Goal: Information Seeking & Learning: Learn about a topic

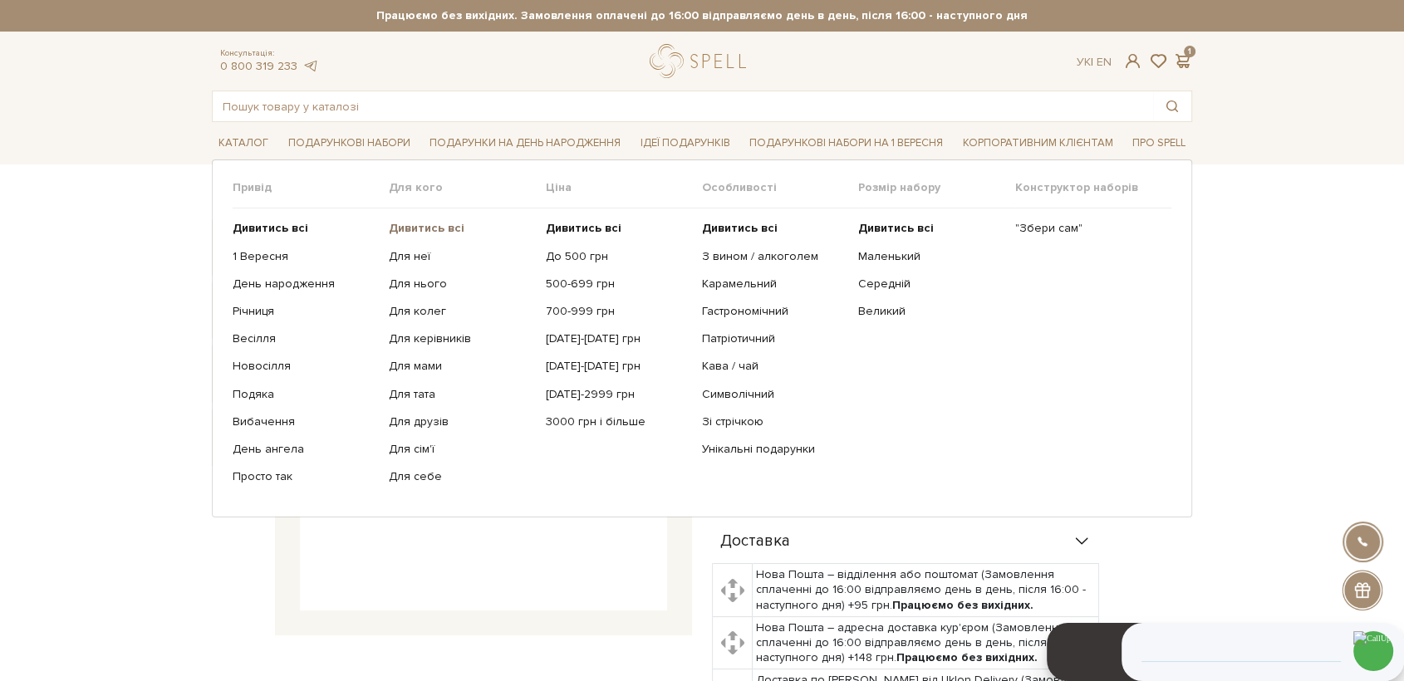
click at [437, 229] on b "Дивитись всі" at bounding box center [427, 228] width 76 height 14
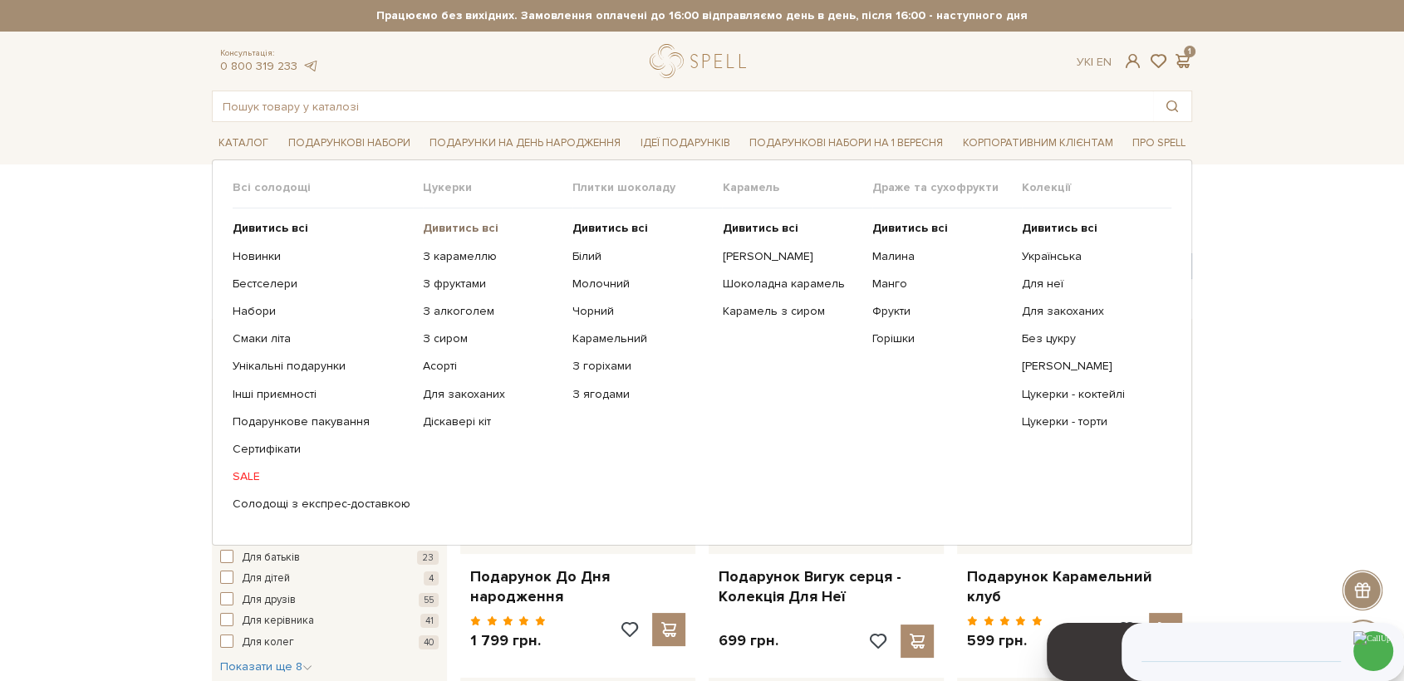
click at [434, 227] on b "Дивитись всі" at bounding box center [461, 228] width 76 height 14
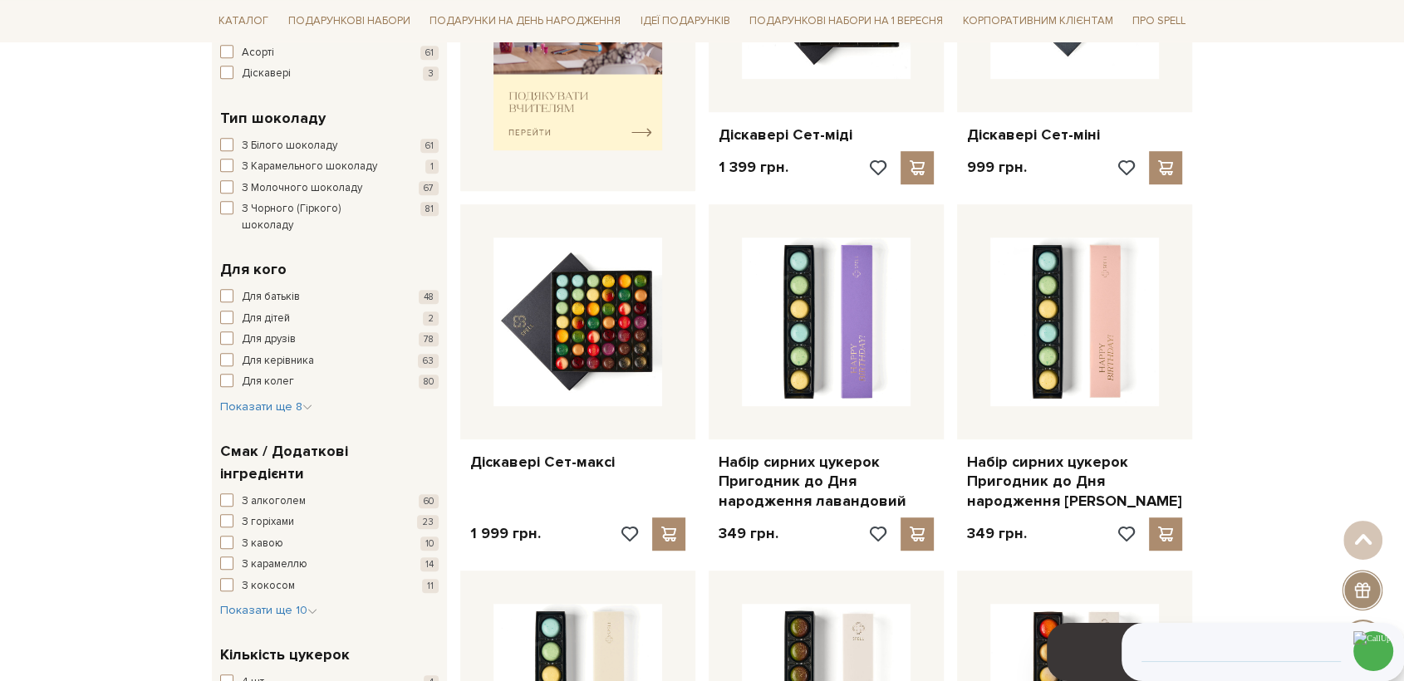
scroll to position [923, 0]
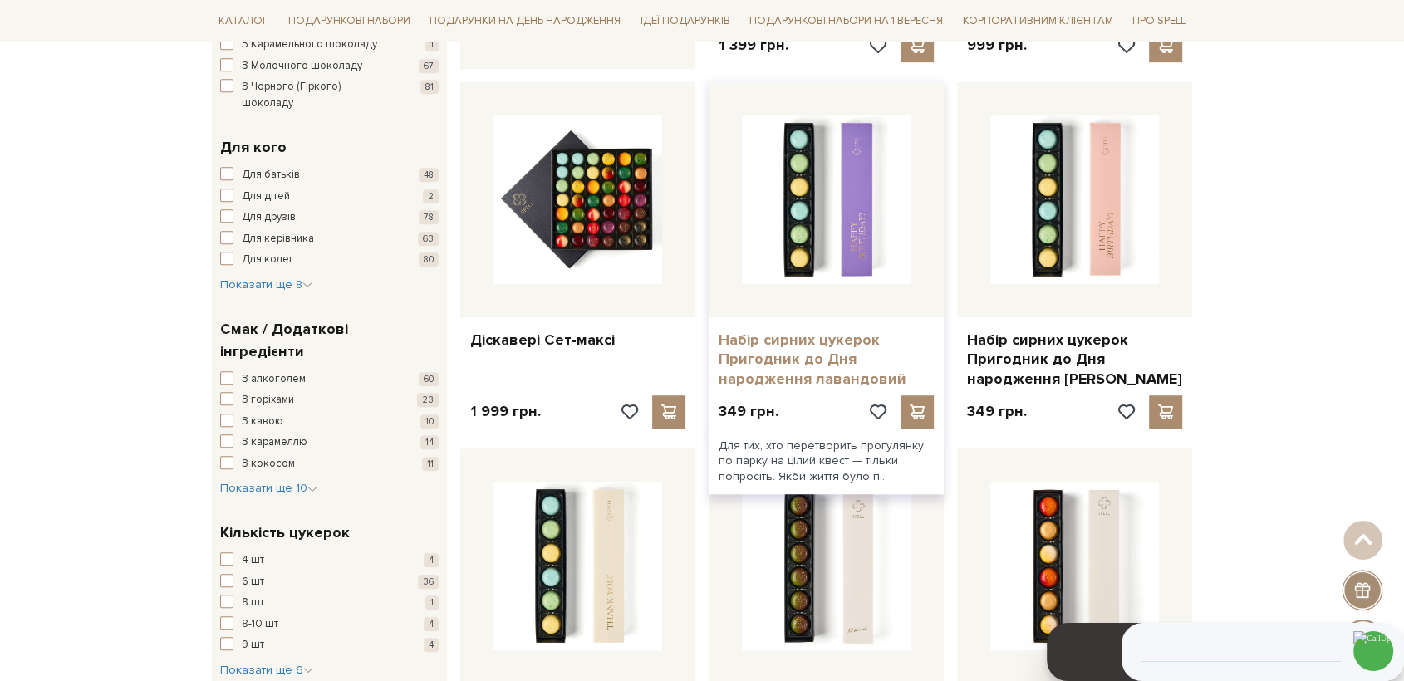
click at [847, 357] on link "Набір сирних цукерок Пригодник до Дня народження лавандовий" at bounding box center [826, 360] width 215 height 58
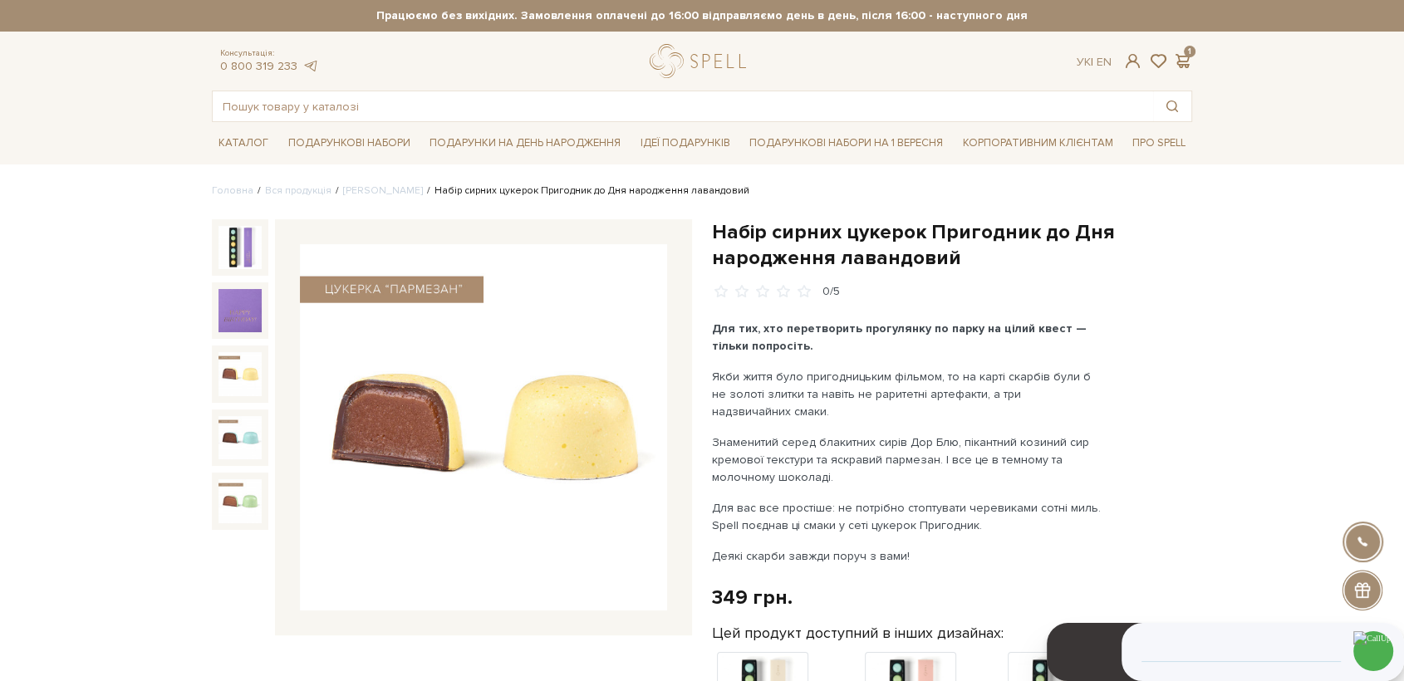
click at [452, 388] on img at bounding box center [483, 427] width 367 height 367
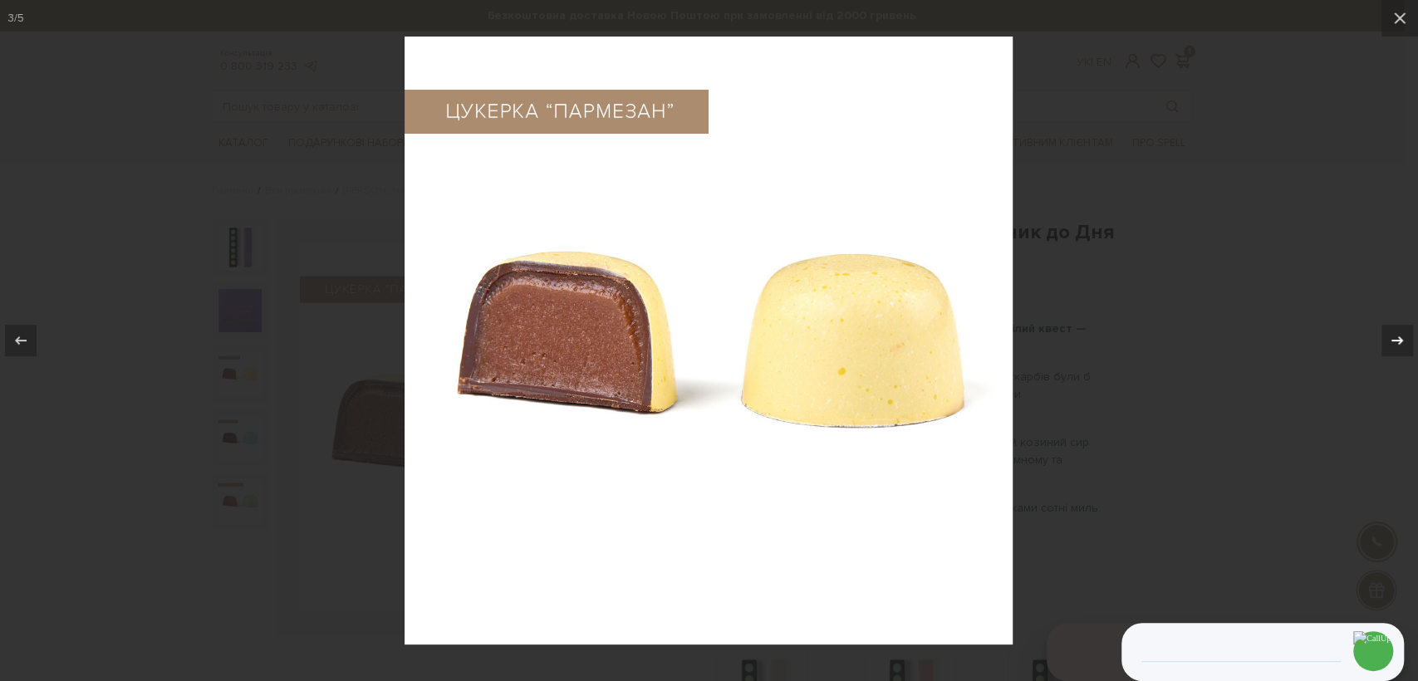
click at [1403, 332] on button at bounding box center [1389, 340] width 58 height 83
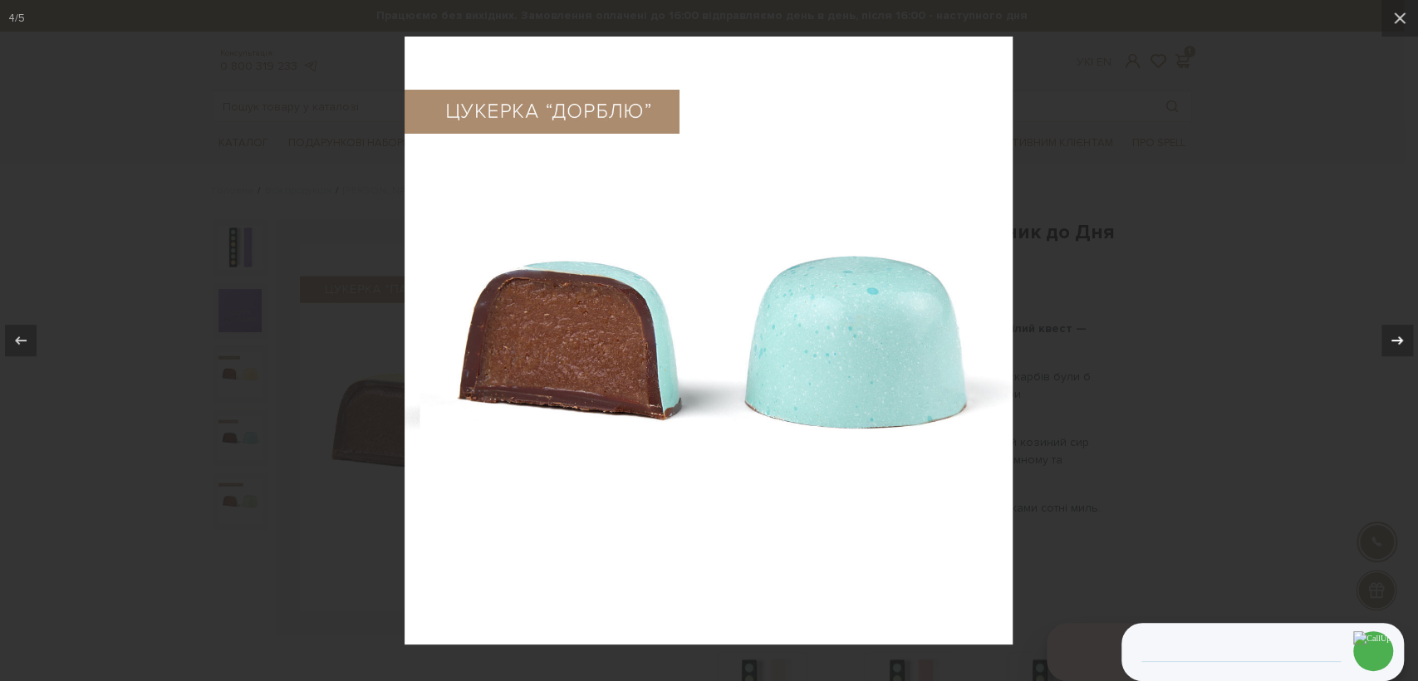
drag, startPoint x: 1396, startPoint y: 336, endPoint x: 1388, endPoint y: 340, distance: 8.6
click at [1396, 336] on icon at bounding box center [1398, 341] width 20 height 20
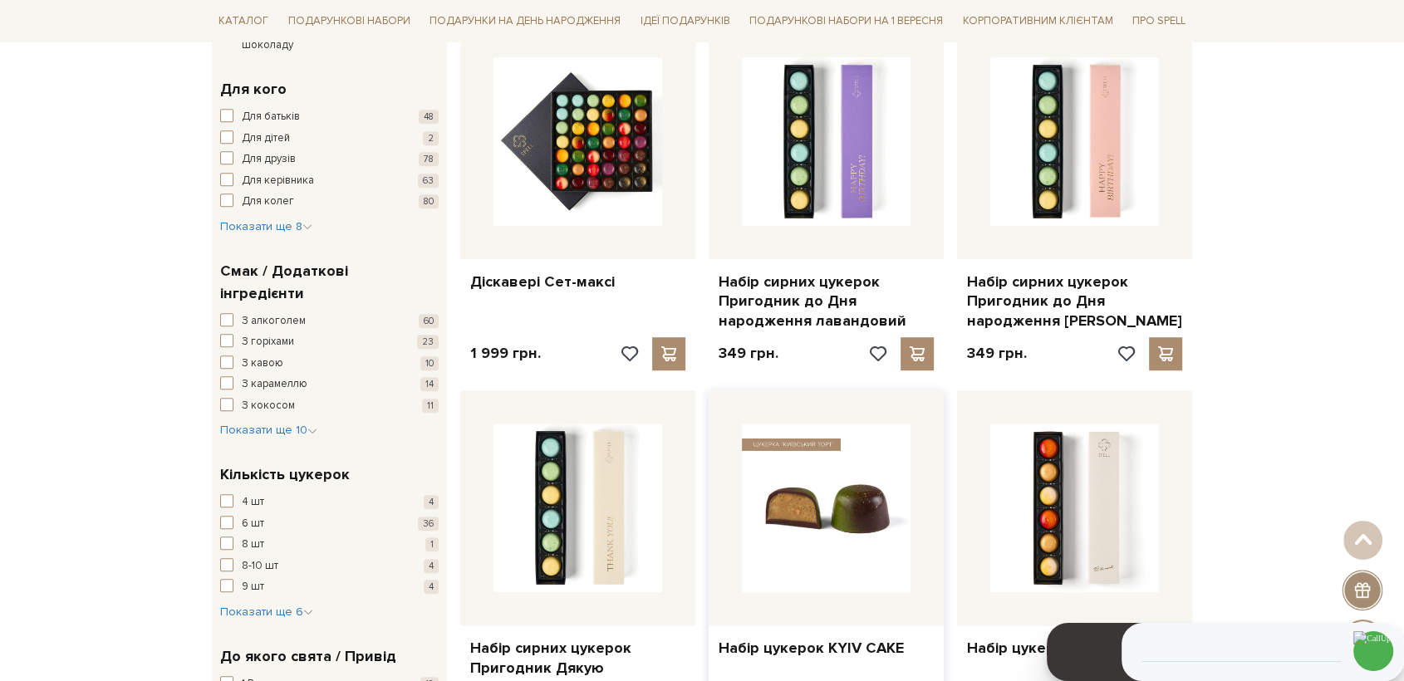
scroll to position [1014, 0]
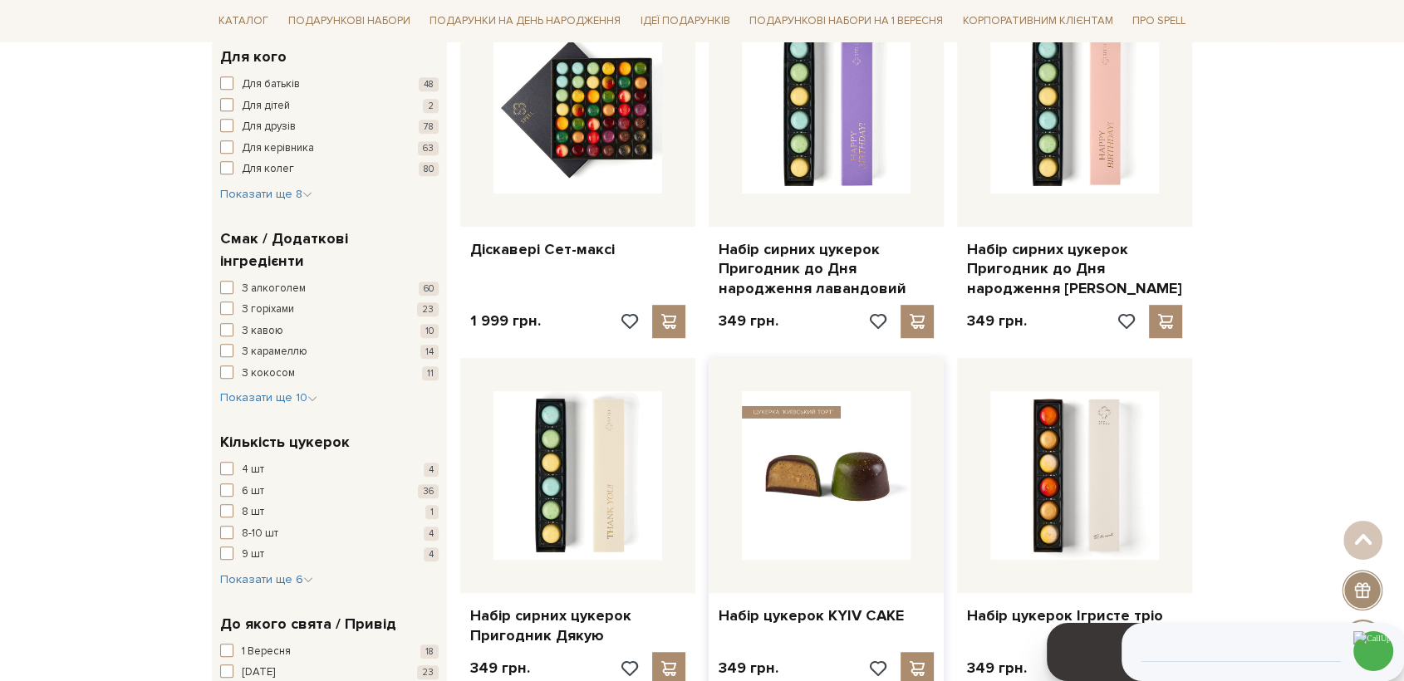
click at [842, 471] on img at bounding box center [826, 475] width 169 height 169
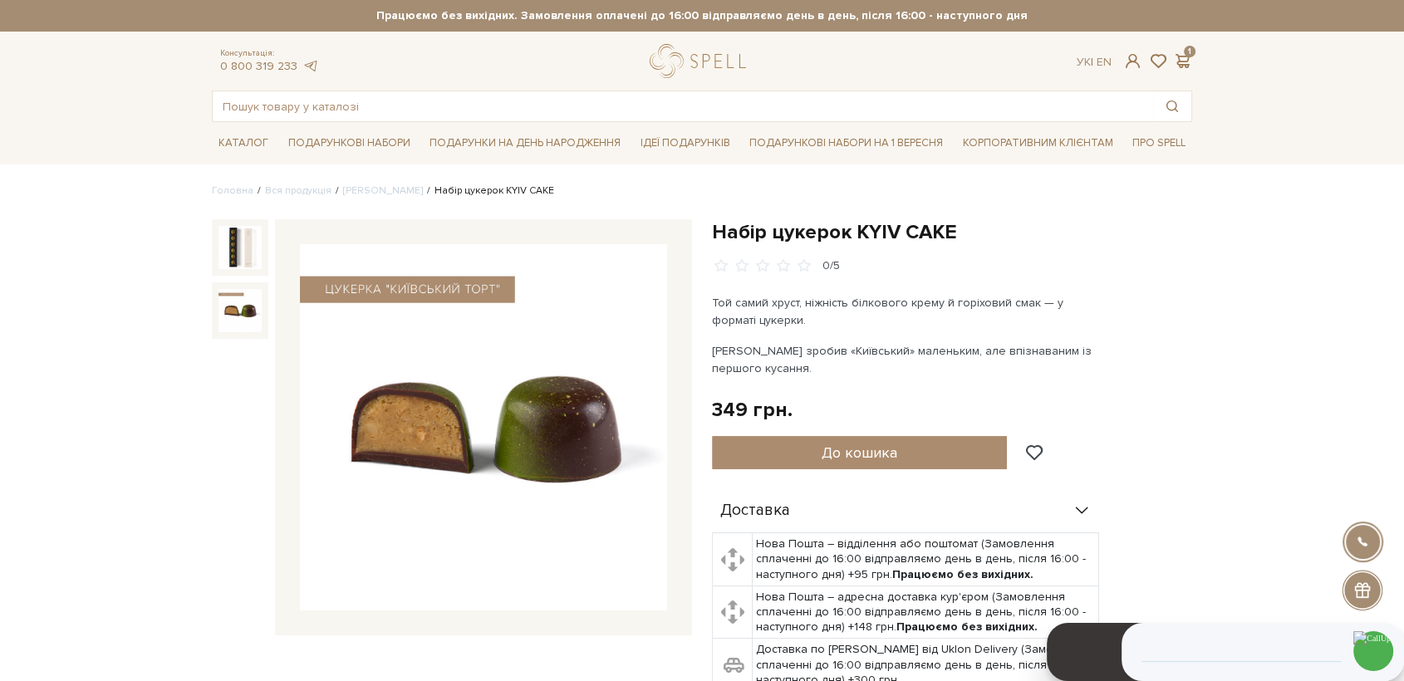
click at [236, 310] on img at bounding box center [240, 310] width 43 height 43
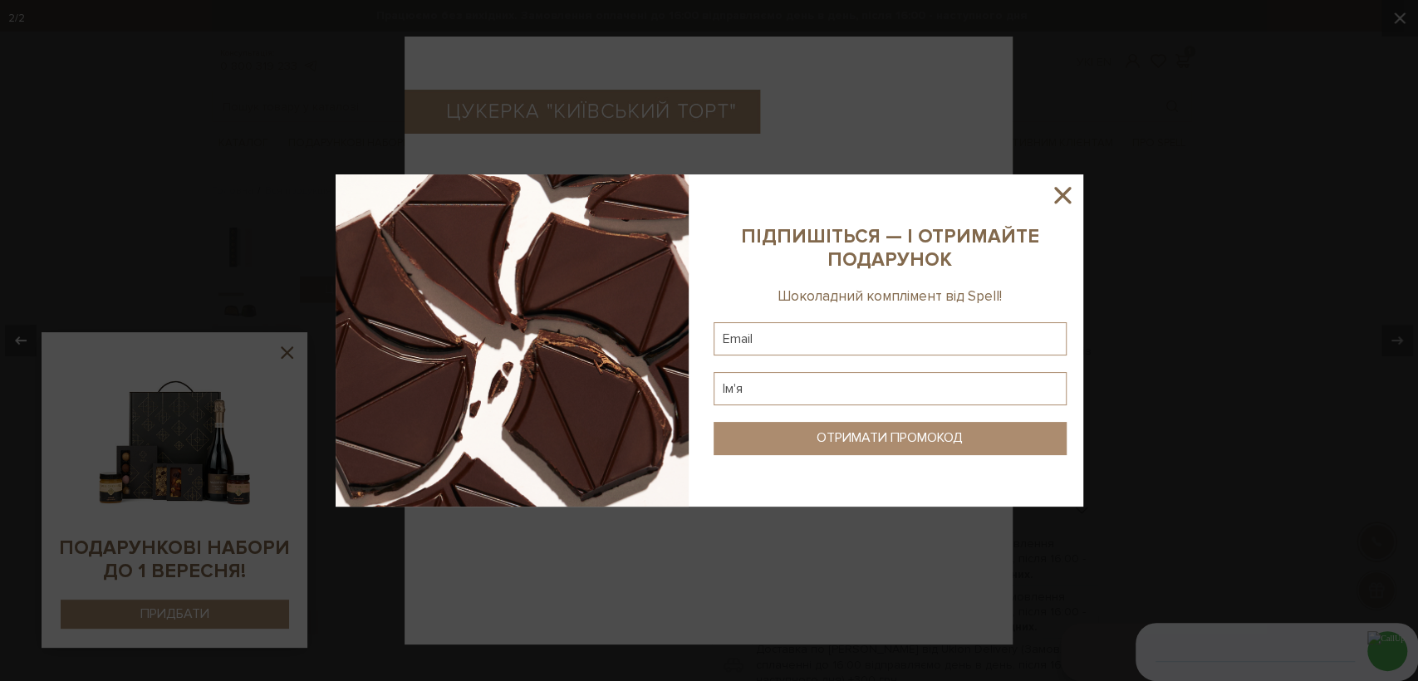
click at [1071, 197] on icon at bounding box center [1063, 195] width 28 height 28
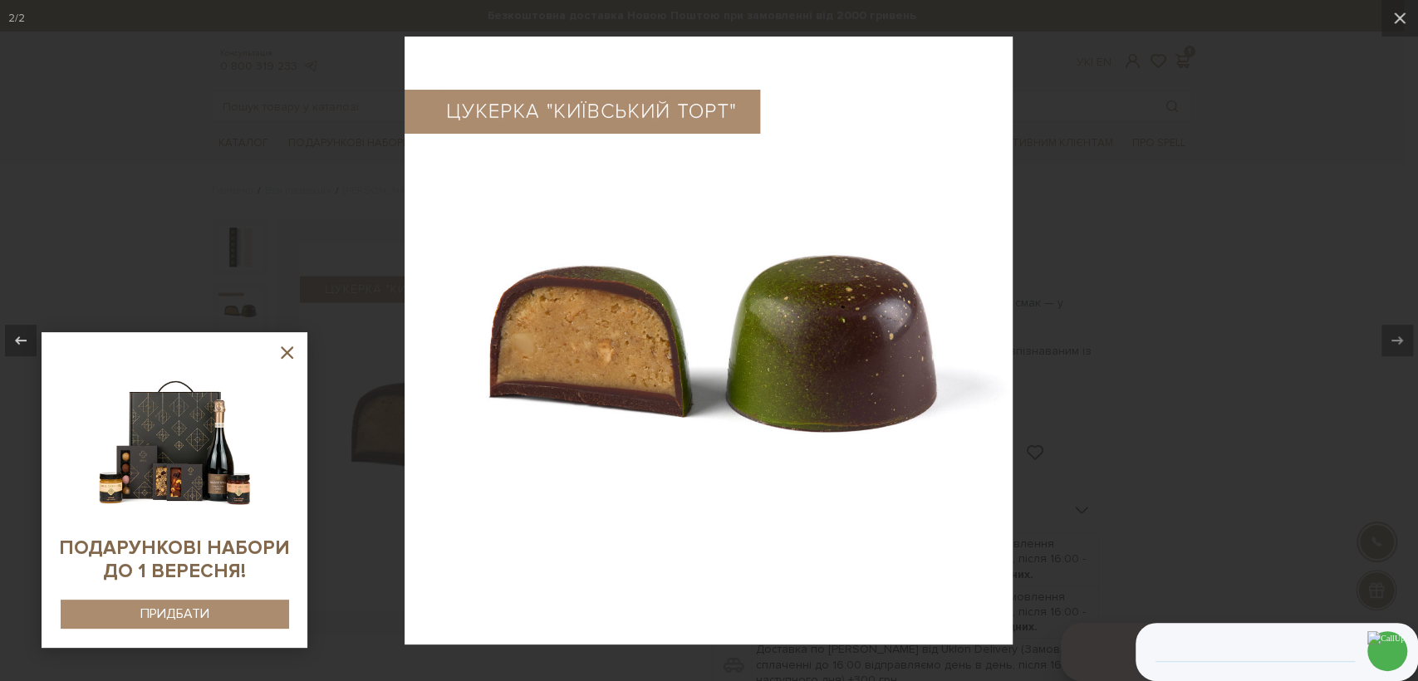
drag, startPoint x: 125, startPoint y: 120, endPoint x: 140, endPoint y: 121, distance: 15.8
click at [125, 121] on div at bounding box center [709, 340] width 1418 height 681
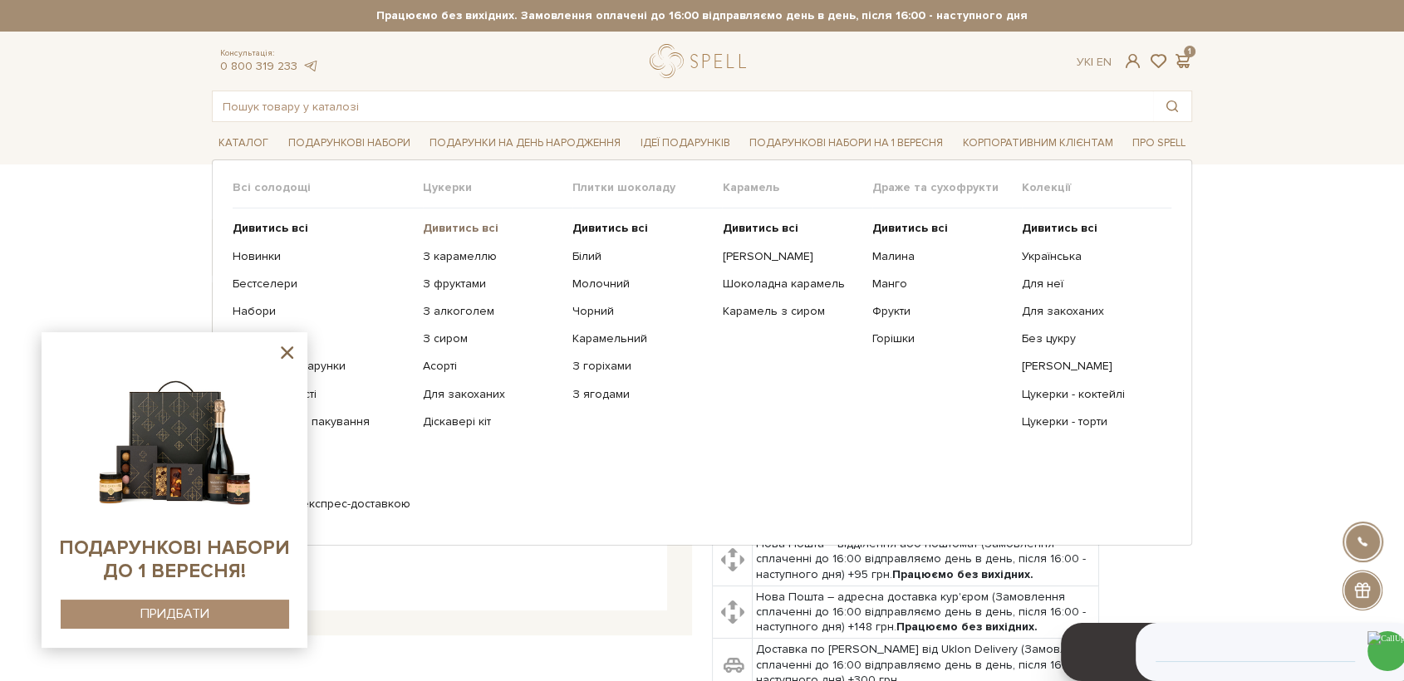
click at [457, 233] on b "Дивитись всі" at bounding box center [461, 228] width 76 height 14
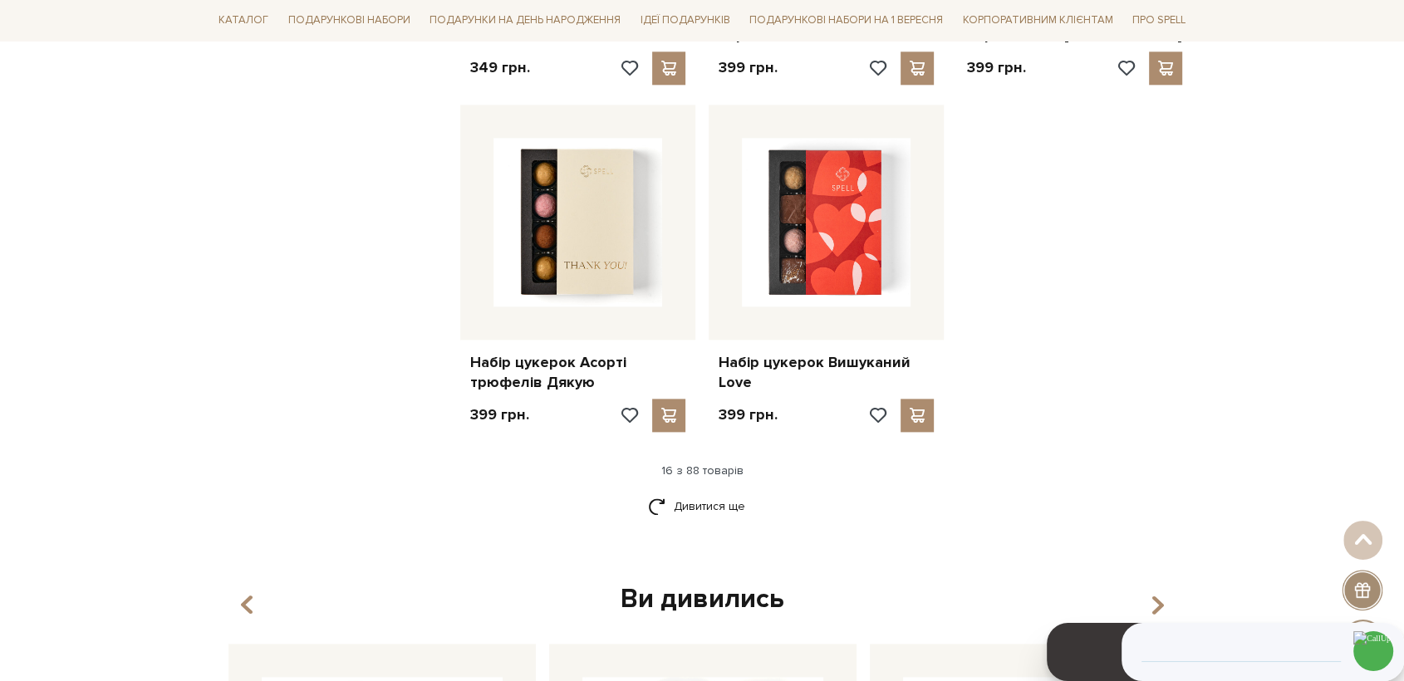
scroll to position [2215, 0]
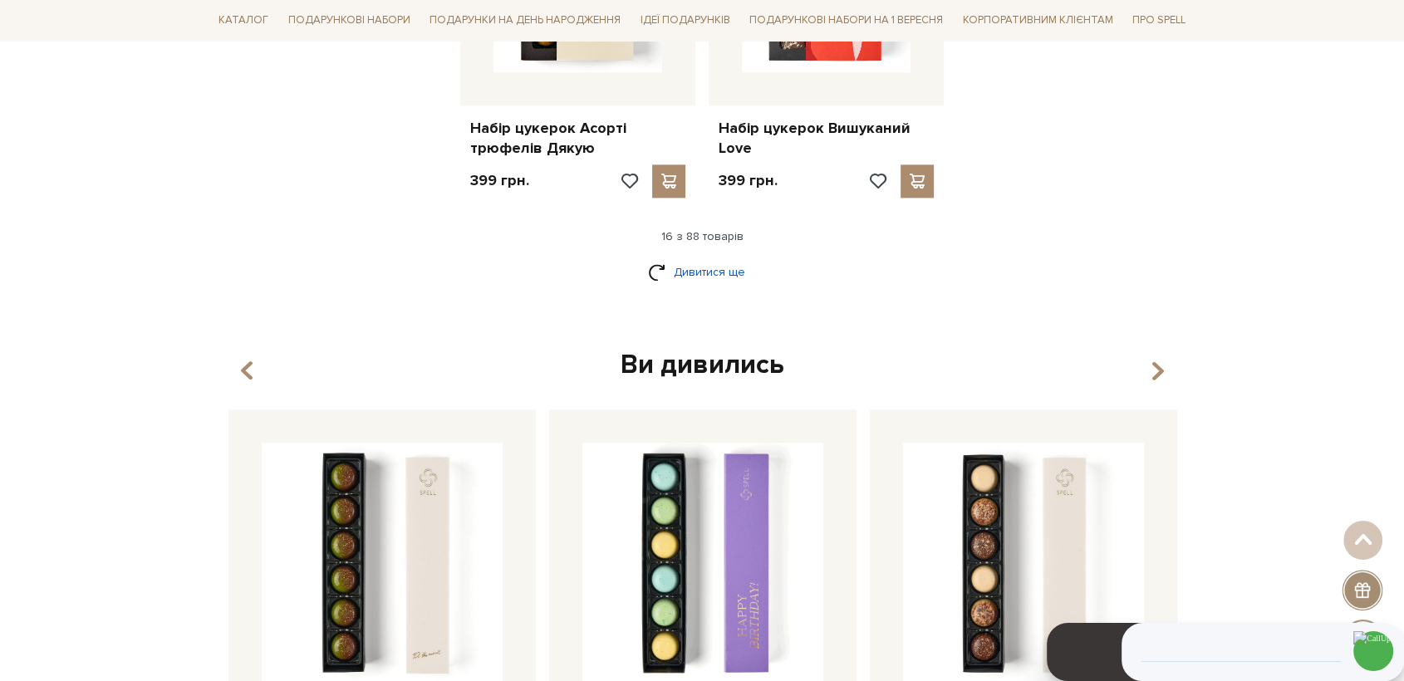
drag, startPoint x: 712, startPoint y: 278, endPoint x: 841, endPoint y: 259, distance: 130.1
click at [712, 276] on link "Дивитися ще" at bounding box center [702, 272] width 108 height 29
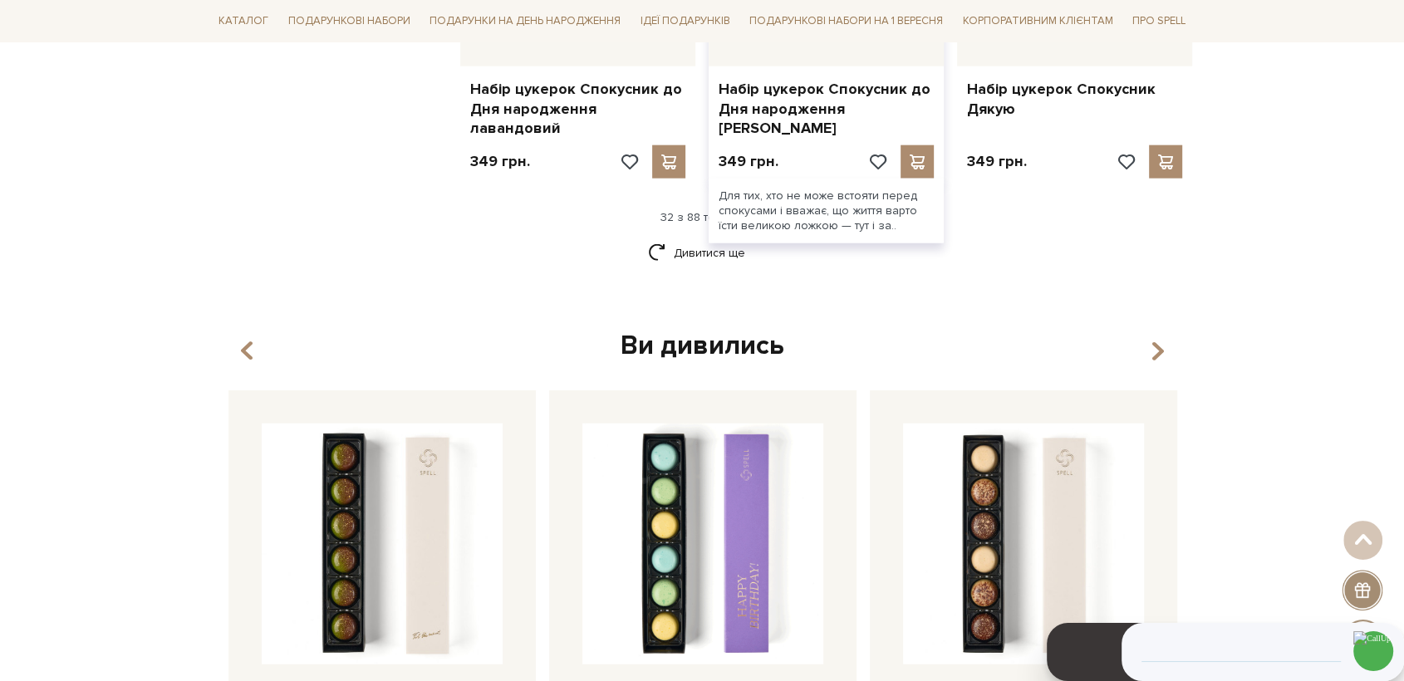
scroll to position [3877, 0]
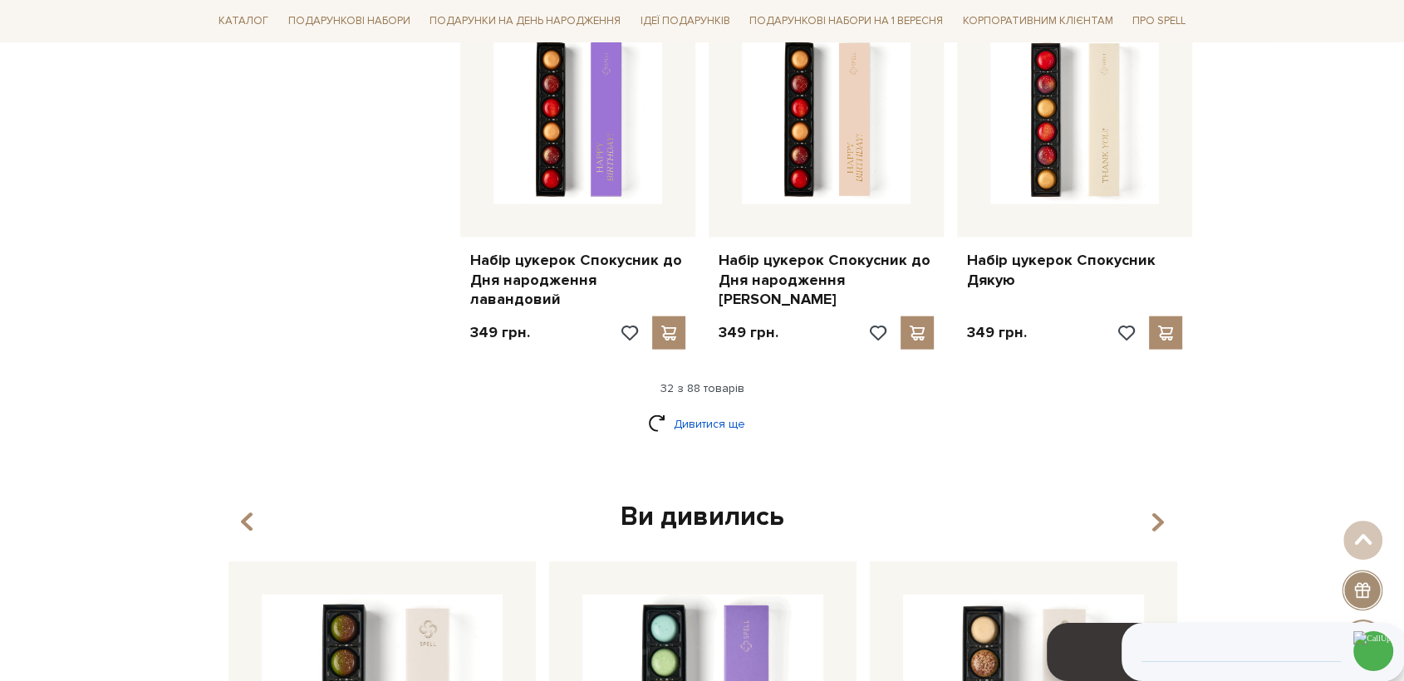
click at [678, 410] on link "Дивитися ще" at bounding box center [702, 424] width 108 height 29
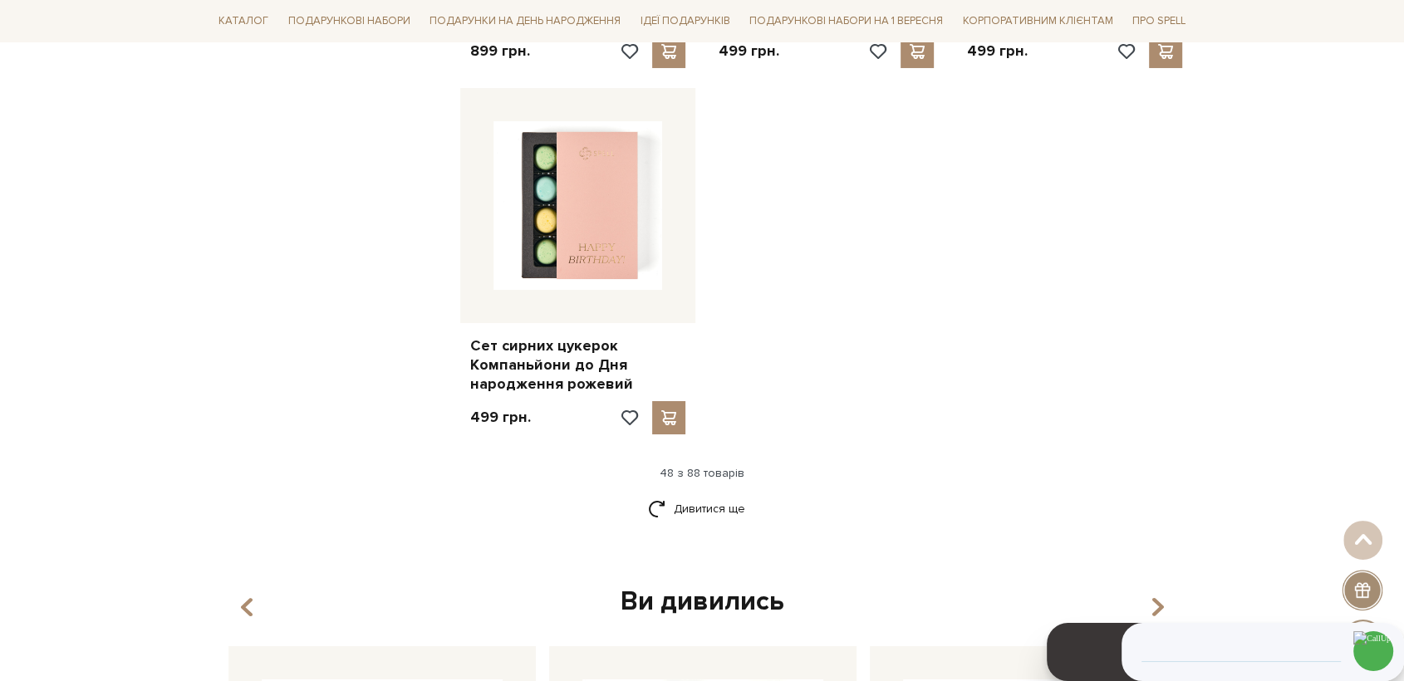
scroll to position [6001, 0]
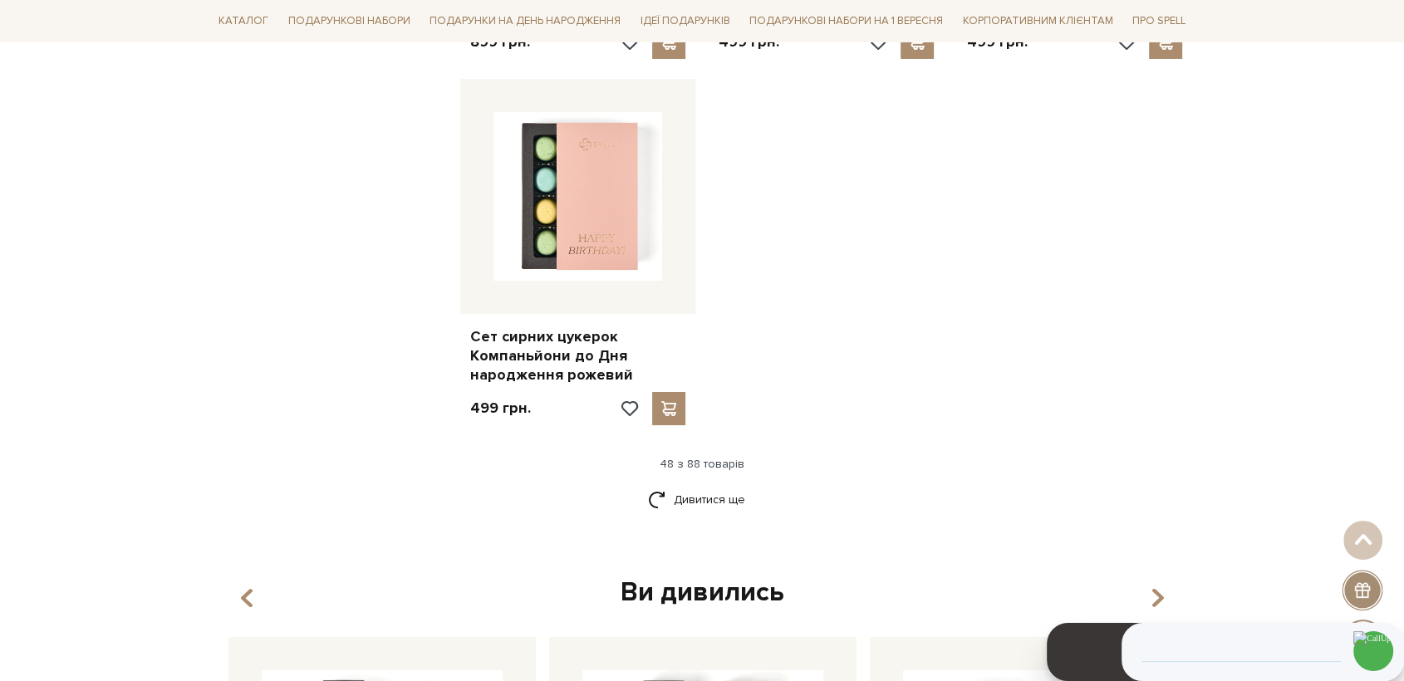
drag, startPoint x: 703, startPoint y: 444, endPoint x: 804, endPoint y: 431, distance: 102.1
click at [705, 485] on link "Дивитися ще" at bounding box center [702, 499] width 108 height 29
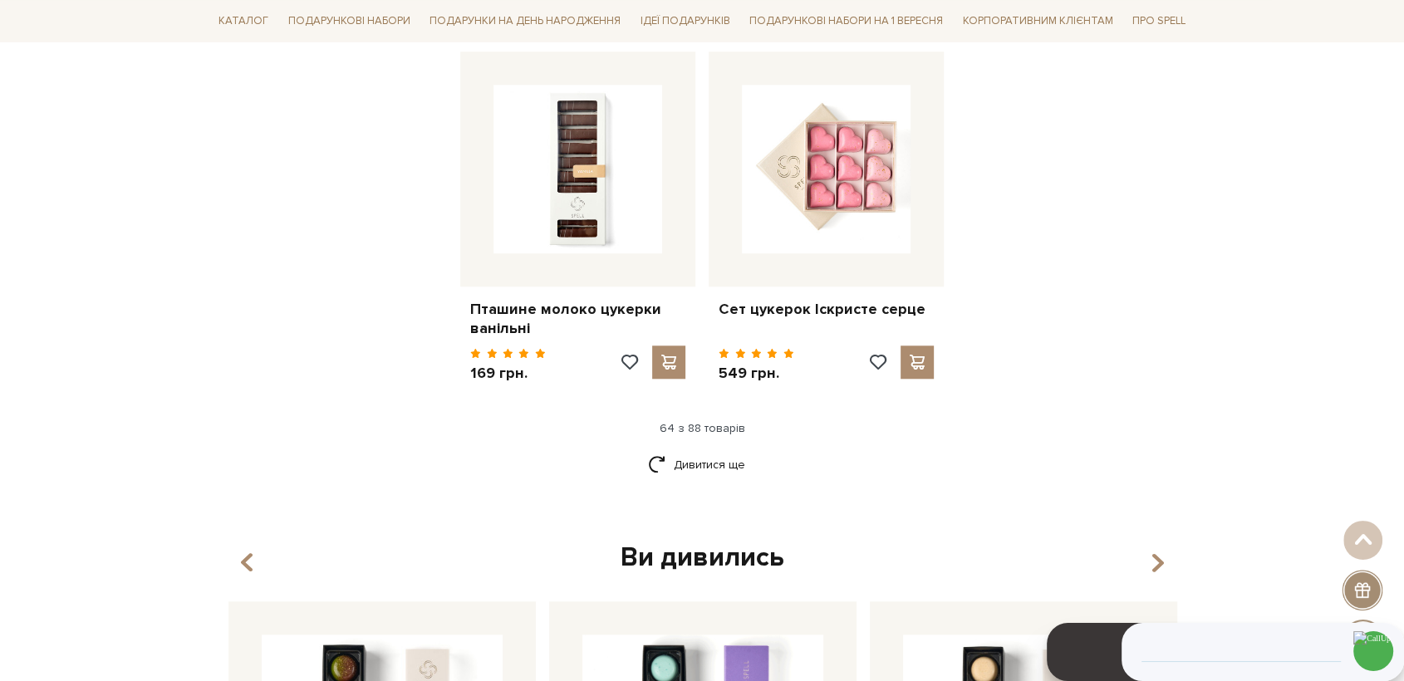
scroll to position [7662, 0]
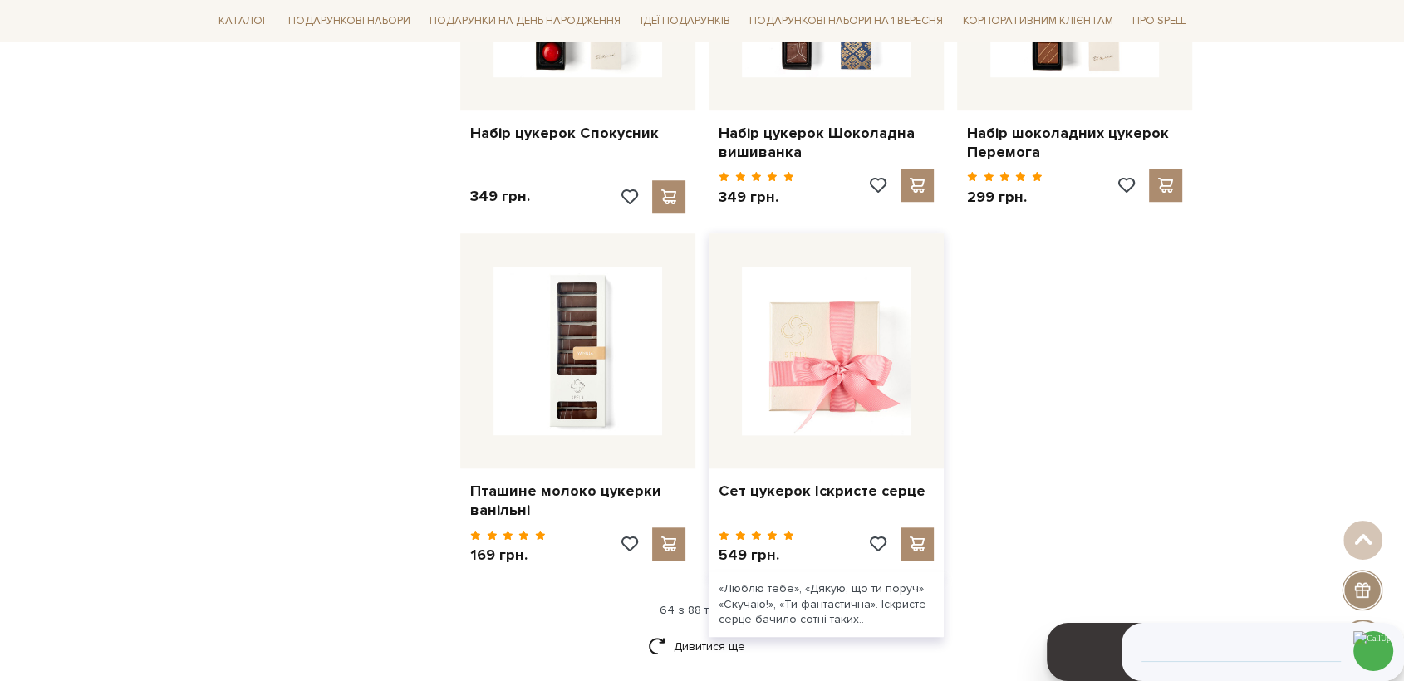
drag, startPoint x: 878, startPoint y: 320, endPoint x: 889, endPoint y: 317, distance: 11.1
click at [879, 319] on img at bounding box center [826, 351] width 169 height 169
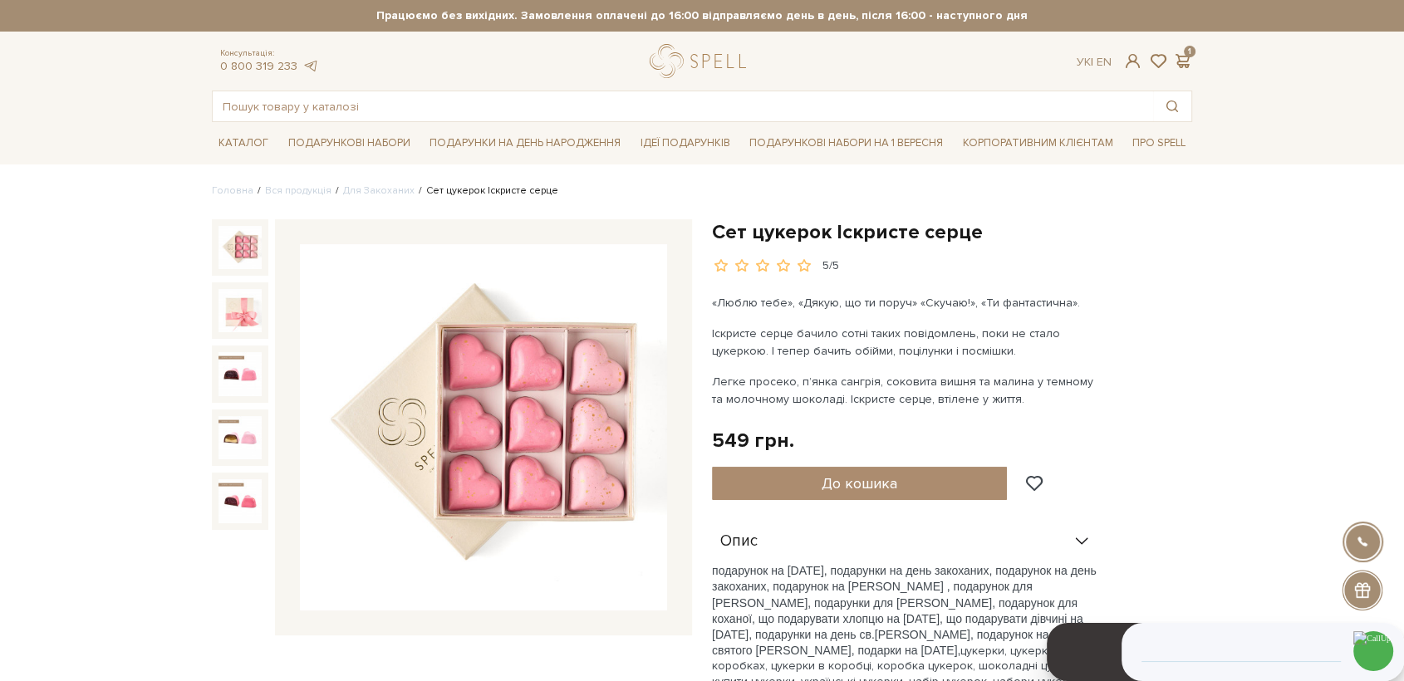
click at [531, 424] on img at bounding box center [483, 427] width 367 height 367
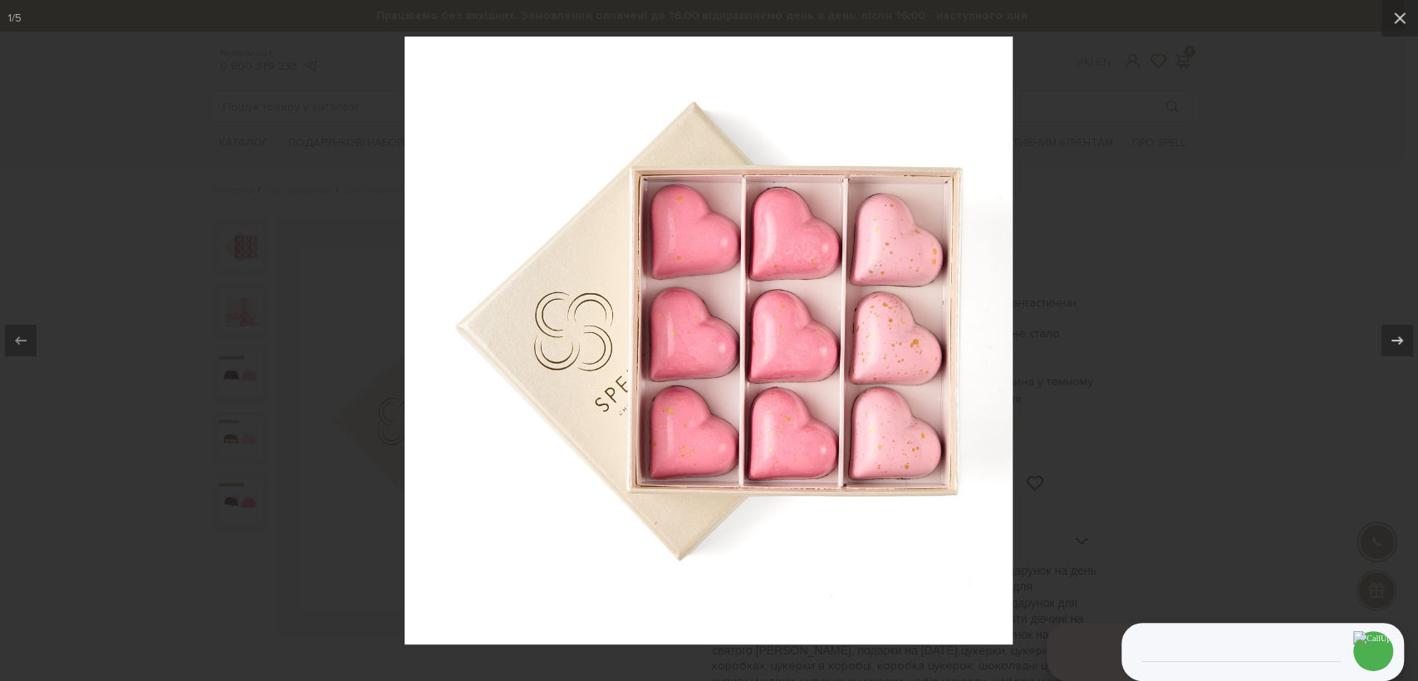
click at [294, 194] on div at bounding box center [709, 340] width 1418 height 681
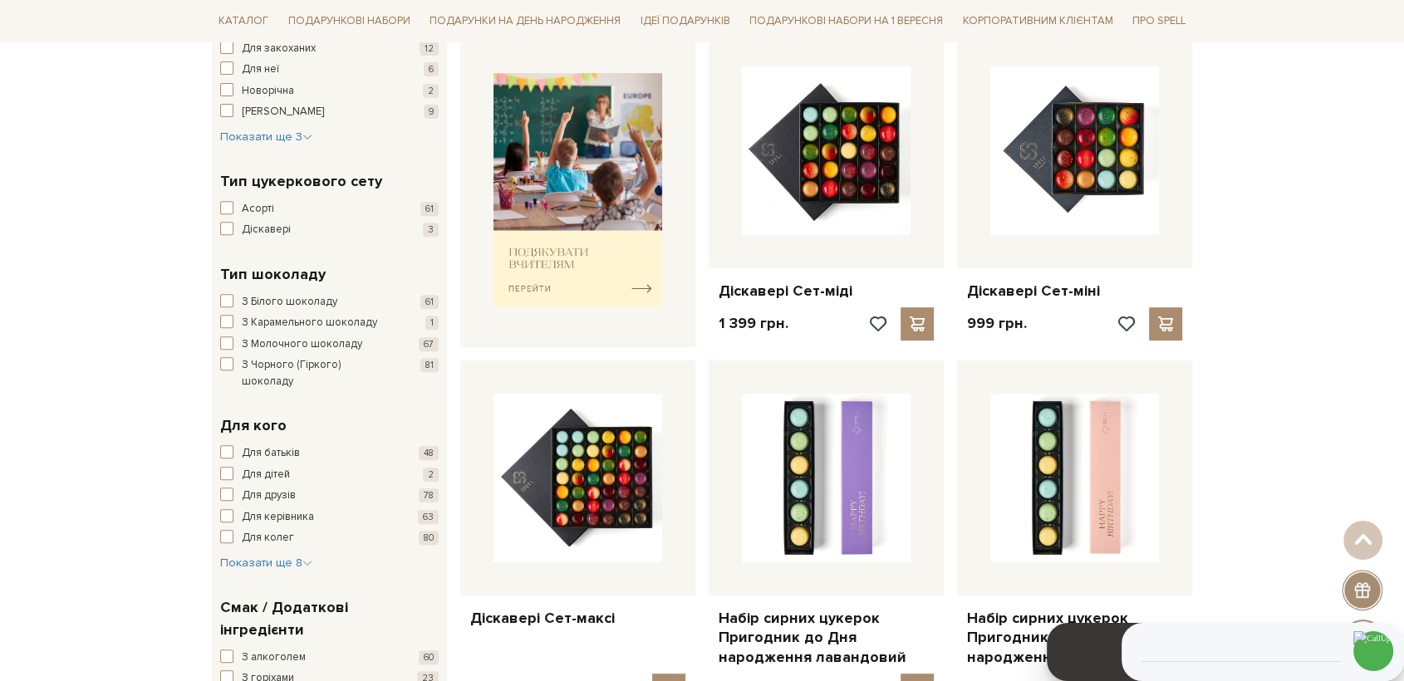
scroll to position [646, 0]
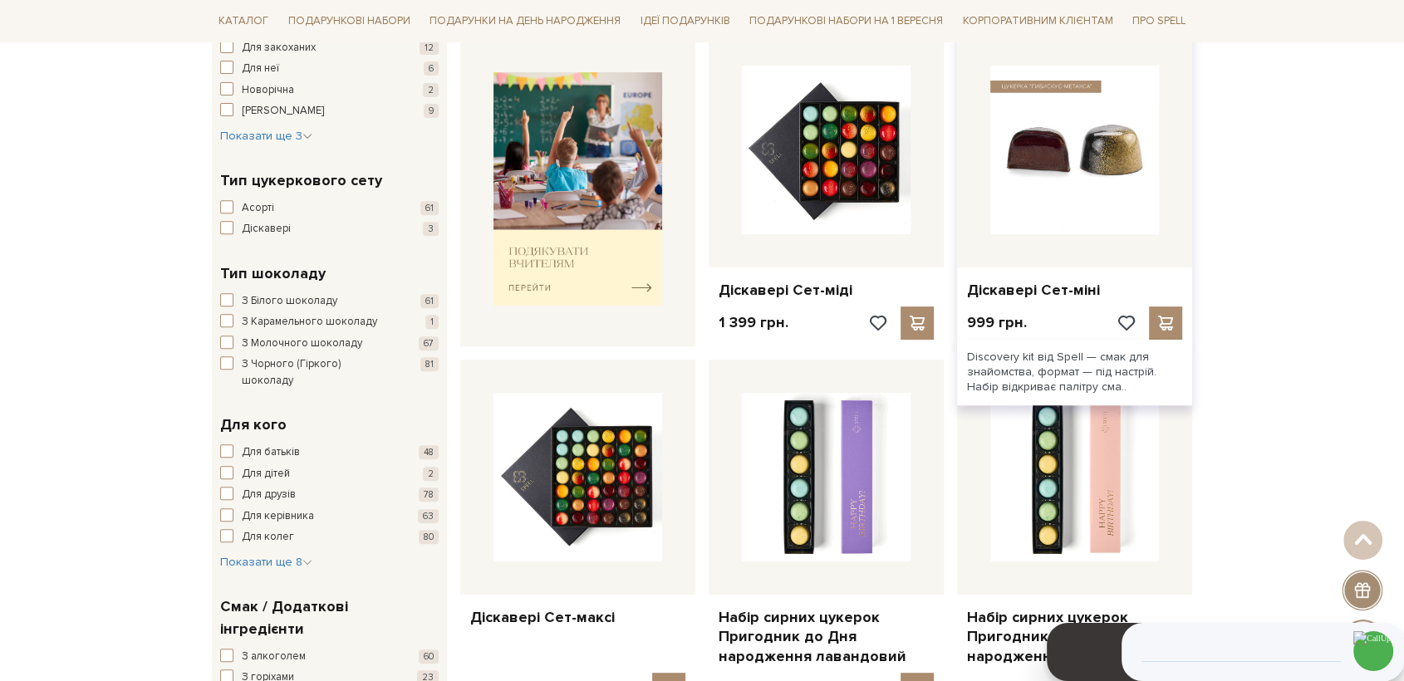
click at [1090, 153] on img at bounding box center [1074, 150] width 169 height 169
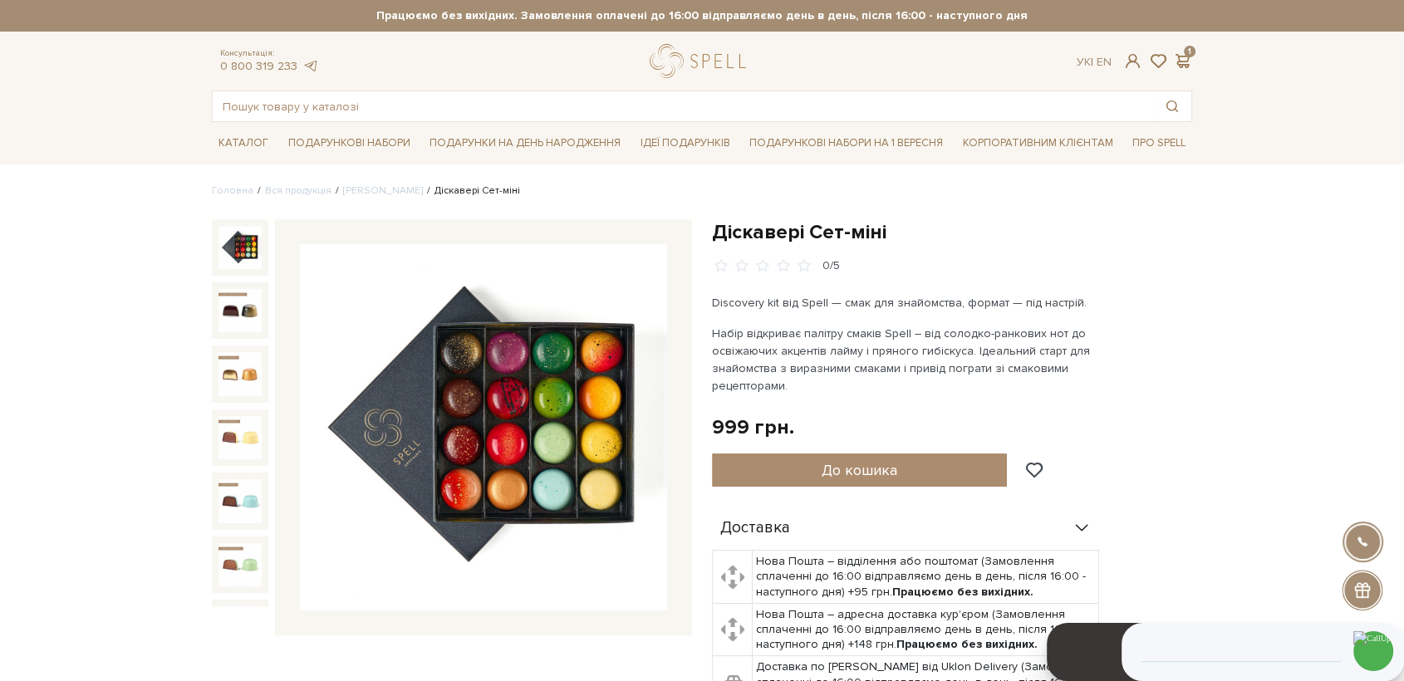
click at [239, 243] on img at bounding box center [240, 247] width 43 height 43
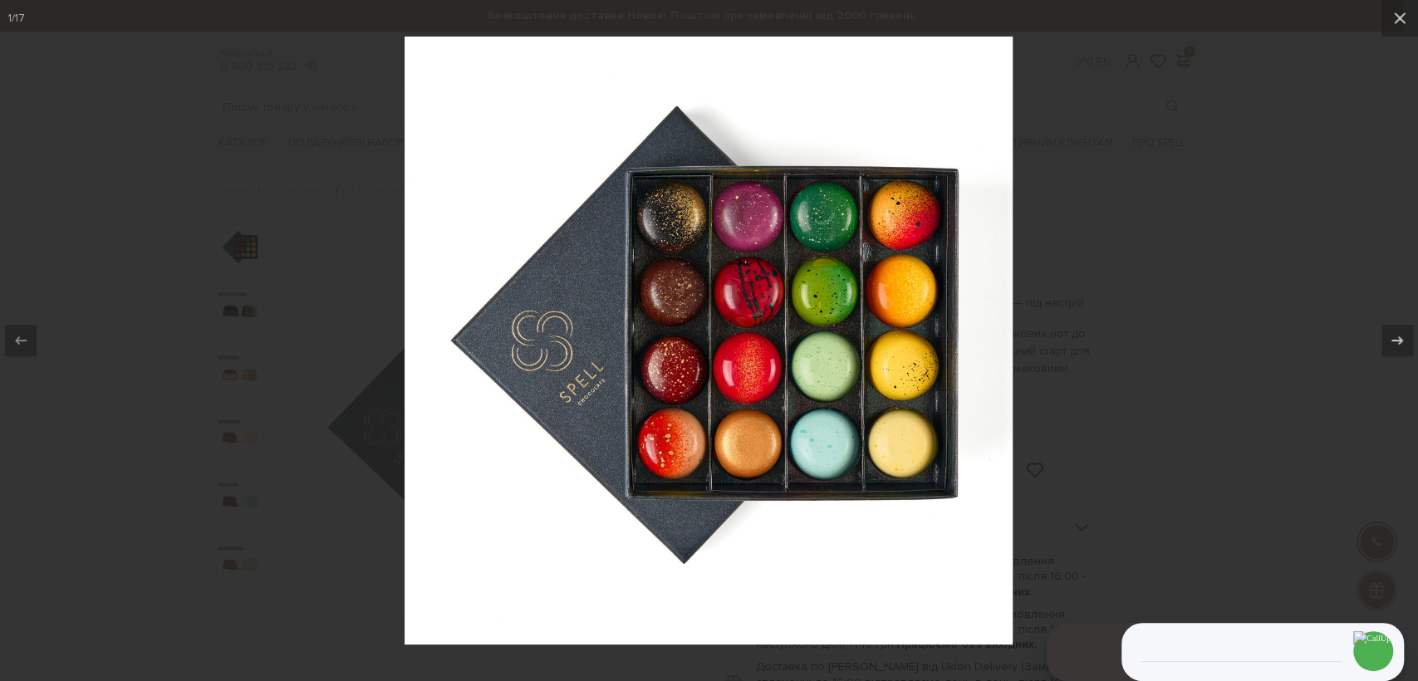
click at [1226, 488] on div at bounding box center [709, 340] width 1418 height 681
